Goal: Task Accomplishment & Management: Manage account settings

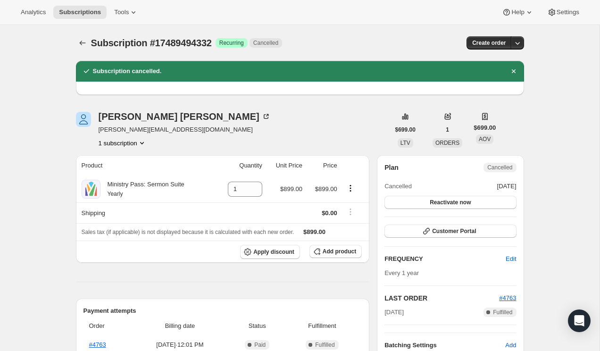
scroll to position [16, 0]
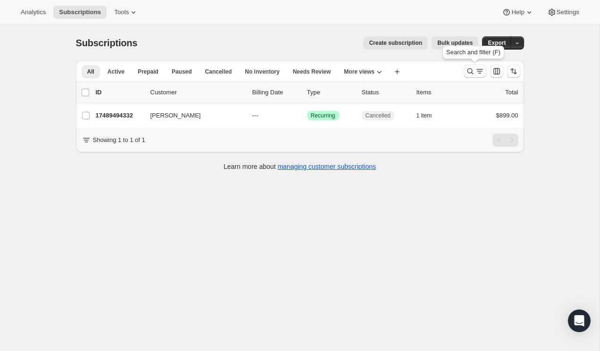
click at [471, 72] on icon "Search and filter results" at bounding box center [470, 71] width 6 height 6
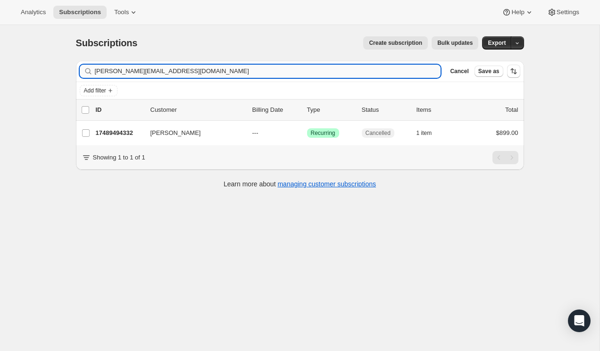
click at [245, 68] on input "[PERSON_NAME][EMAIL_ADDRESS][DOMAIN_NAME]" at bounding box center [268, 71] width 346 height 13
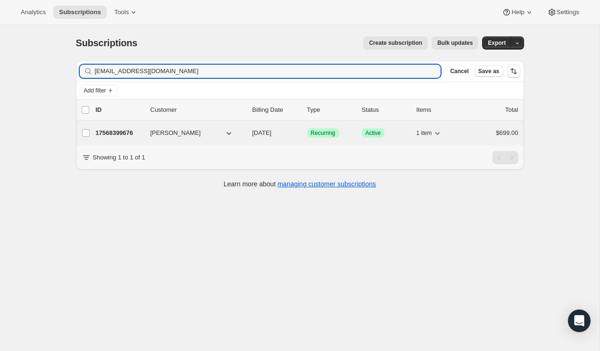
type input "[EMAIL_ADDRESS][DOMAIN_NAME]"
click at [107, 131] on p "17568399676" at bounding box center [119, 132] width 47 height 9
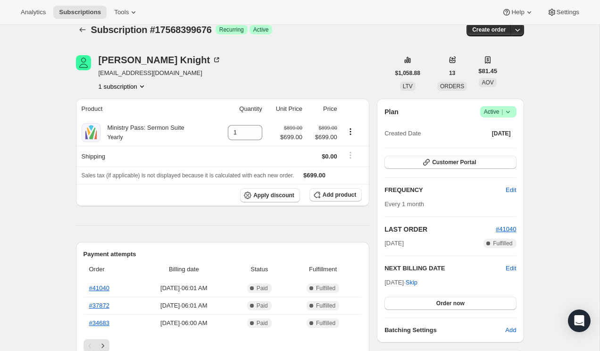
scroll to position [8, 0]
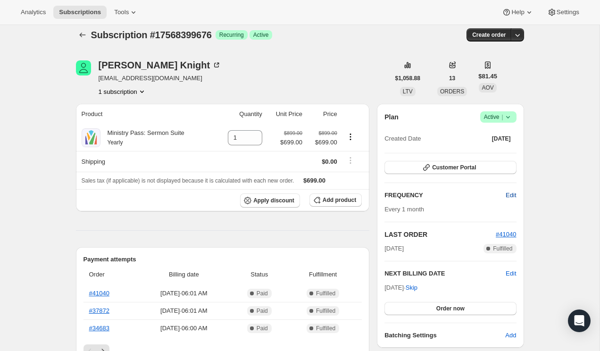
click at [510, 194] on span "Edit" at bounding box center [510, 194] width 10 height 9
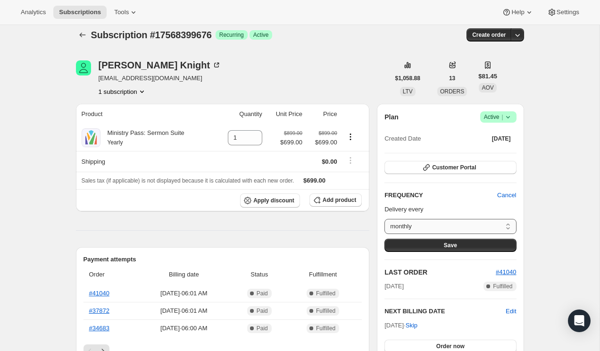
click at [488, 221] on select "monthly Custom..." at bounding box center [450, 226] width 132 height 15
select select "custom"
click at [384, 219] on select "monthly Custom..." at bounding box center [450, 226] width 132 height 15
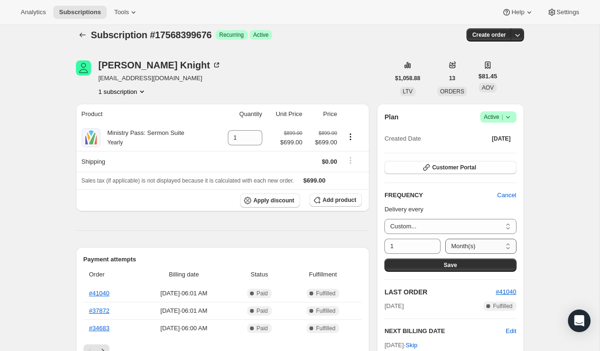
click at [463, 244] on select "Day(s) Week(s) Month(s) Year(s)" at bounding box center [480, 246] width 71 height 15
select select "YEAR"
click at [445, 239] on select "Day(s) Week(s) Month(s) Year(s)" at bounding box center [480, 246] width 71 height 15
click at [477, 265] on button "Save" at bounding box center [450, 264] width 132 height 13
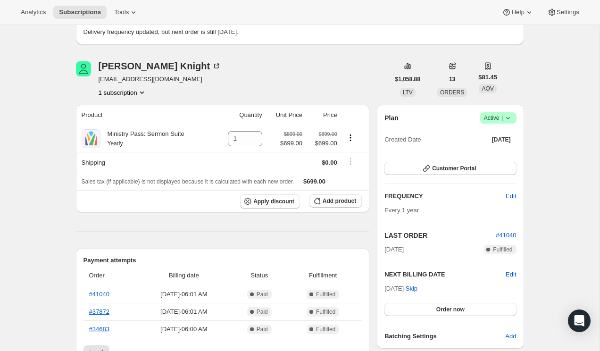
scroll to position [63, 0]
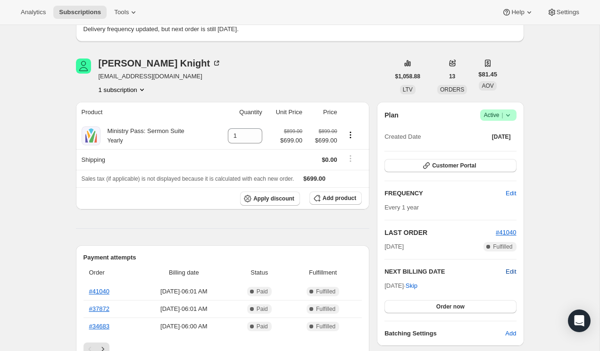
click at [512, 272] on span "Edit" at bounding box center [510, 271] width 10 height 9
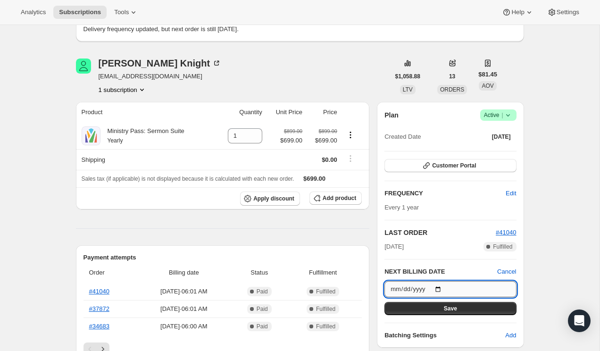
click at [440, 286] on input "[DATE]" at bounding box center [450, 289] width 132 height 16
type input "[DATE]"
click at [453, 308] on span "Save" at bounding box center [450, 309] width 13 height 8
